Goal: Task Accomplishment & Management: Manage account settings

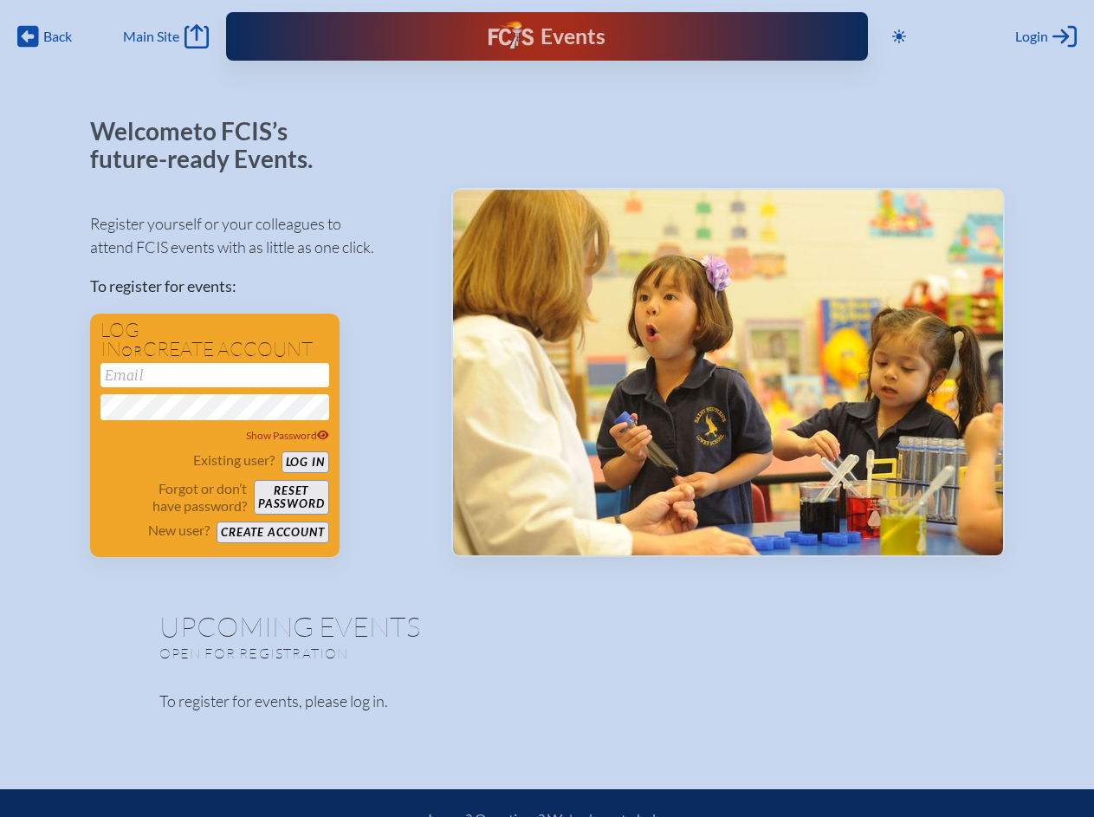
click at [45, 36] on span "Back" at bounding box center [57, 36] width 29 height 17
click at [899, 36] on icon at bounding box center [899, 36] width 14 height 14
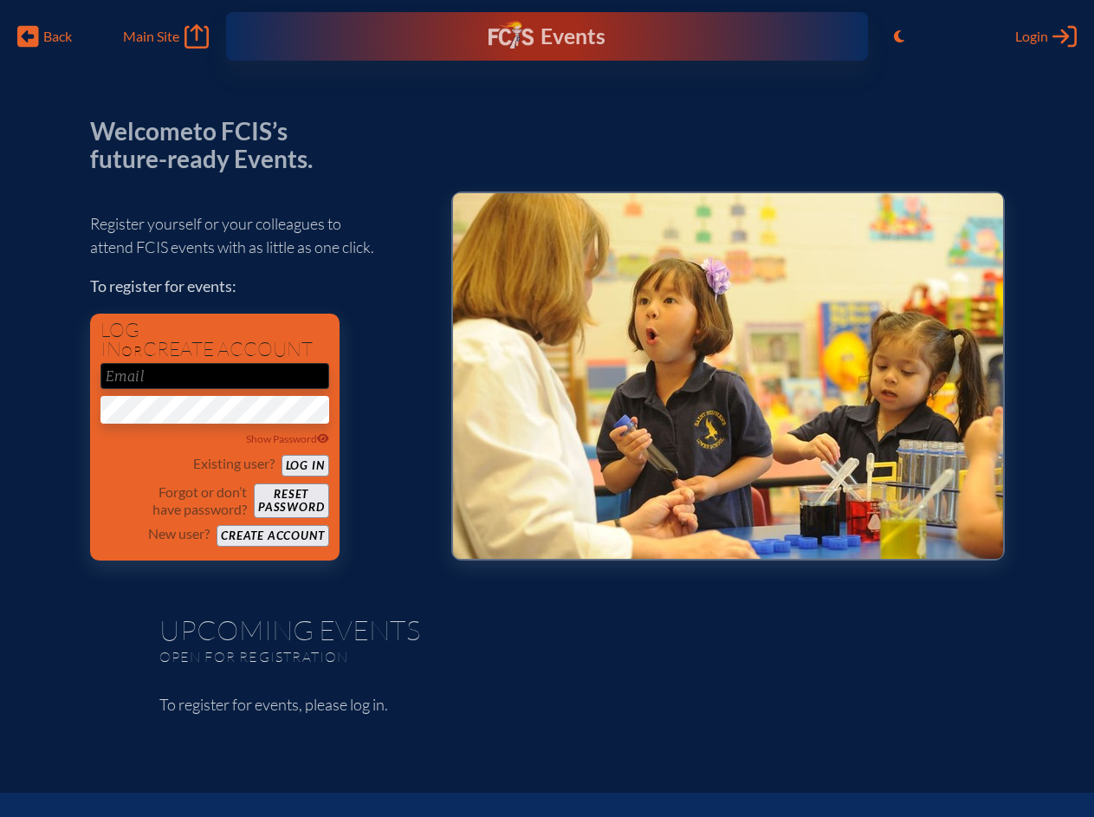
click at [1045, 36] on span "Login" at bounding box center [1031, 36] width 33 height 17
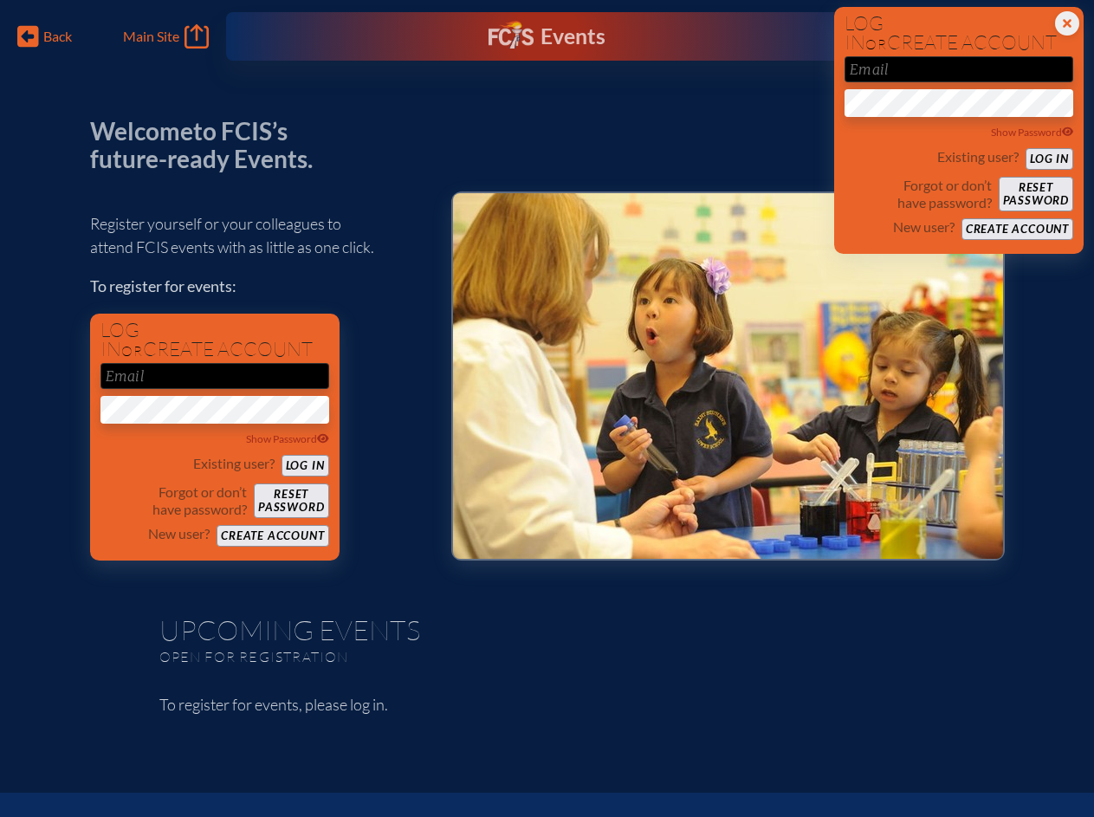
click at [215, 436] on div "Show Password" at bounding box center [214, 438] width 229 height 17
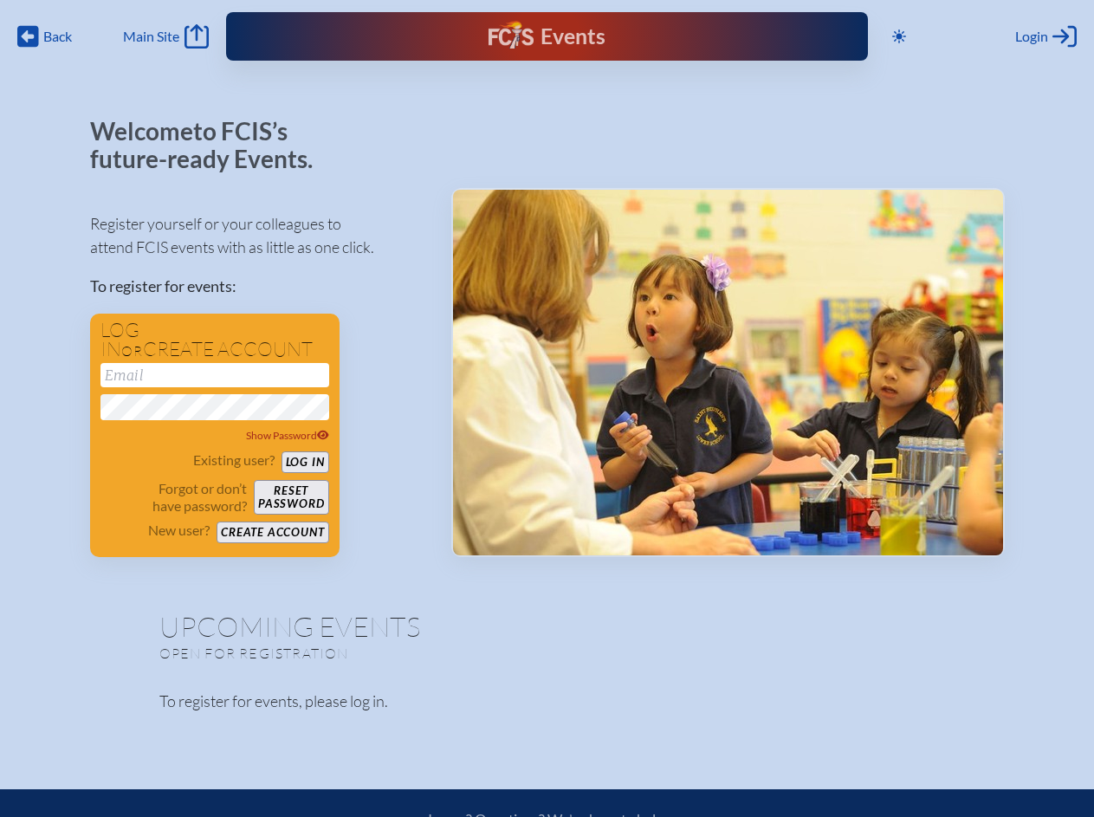
click at [45, 36] on span "Back" at bounding box center [57, 36] width 29 height 17
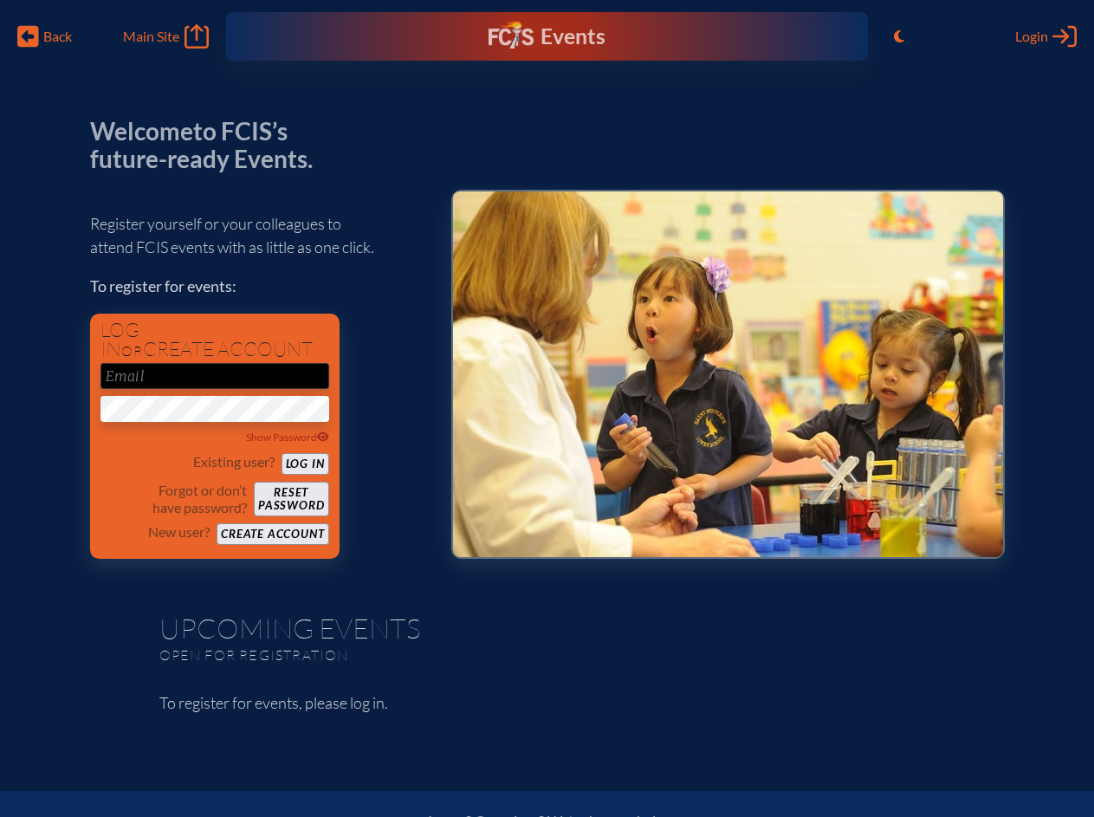
click at [1045, 36] on span "Login" at bounding box center [1031, 36] width 33 height 17
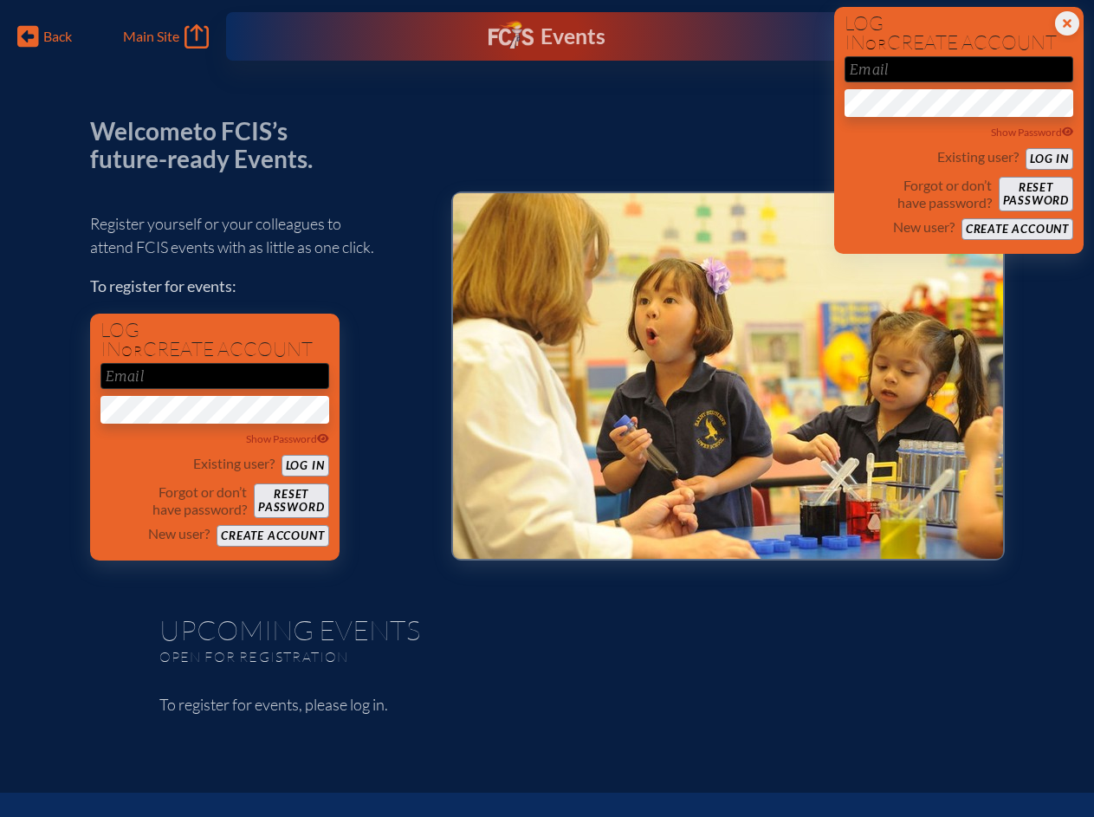
click at [215, 436] on div "Show Password" at bounding box center [214, 438] width 229 height 17
